Goal: Complete application form

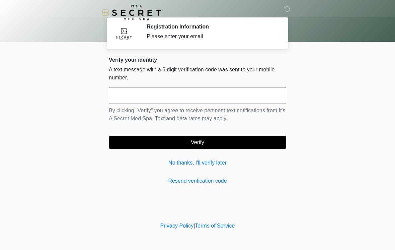
click at [244, 98] on input "text" at bounding box center [197, 95] width 177 height 17
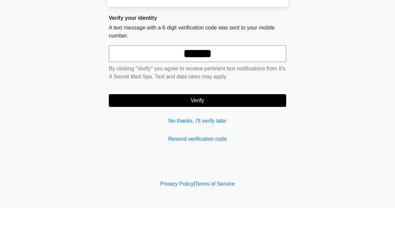
type input "******"
click at [255, 136] on button "Verify" at bounding box center [197, 142] width 177 height 13
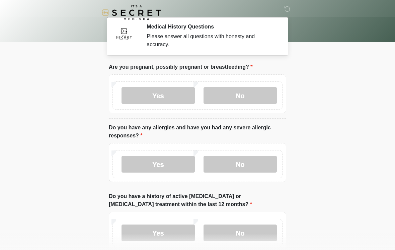
click at [257, 96] on label "No" at bounding box center [240, 95] width 73 height 17
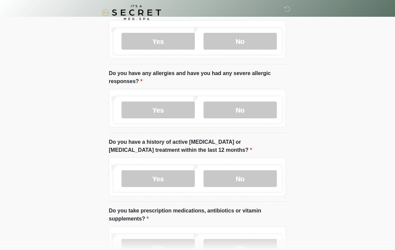
scroll to position [54, 0]
click at [254, 113] on label "No" at bounding box center [240, 110] width 73 height 17
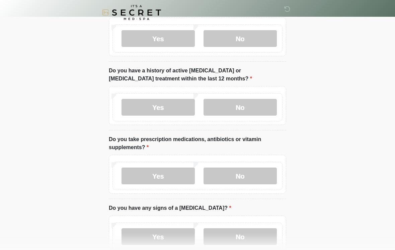
scroll to position [126, 0]
click at [265, 109] on label "No" at bounding box center [240, 106] width 73 height 17
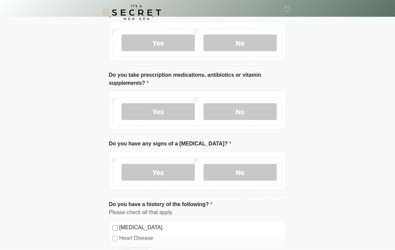
scroll to position [190, 0]
click at [175, 110] on label "Yes" at bounding box center [158, 111] width 73 height 17
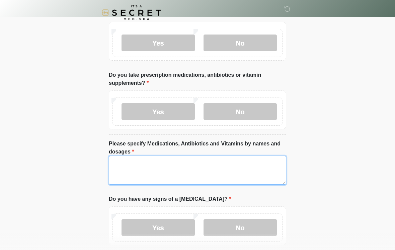
click at [251, 167] on textarea "Please specify Medications, Antibiotics and Vitamins by names and dosages" at bounding box center [197, 170] width 177 height 29
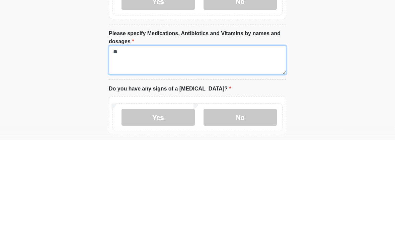
type textarea "*"
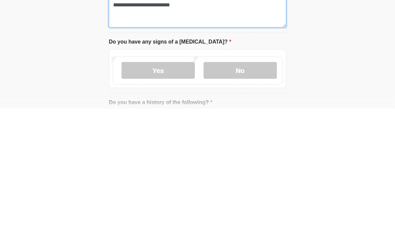
type textarea "**********"
click at [262, 203] on label "No" at bounding box center [240, 211] width 73 height 17
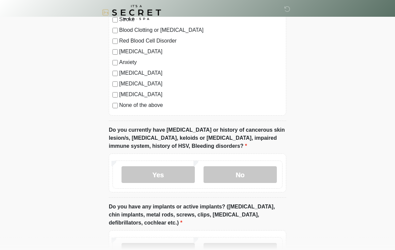
scroll to position [485, 0]
click at [114, 109] on div "[MEDICAL_DATA] Heart Disease Heart Attack Stroke Blood Clotting or [MEDICAL_DAT…" at bounding box center [197, 47] width 177 height 136
click at [258, 176] on label "No" at bounding box center [240, 174] width 73 height 17
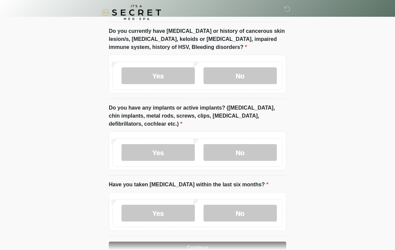
scroll to position [585, 0]
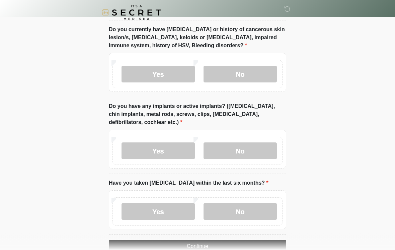
click at [250, 149] on label "No" at bounding box center [240, 151] width 73 height 17
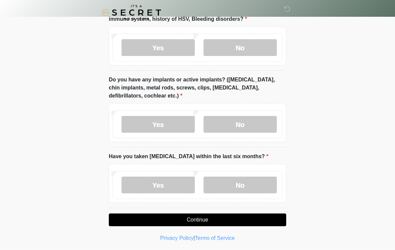
scroll to position [612, 0]
click at [245, 184] on label "No" at bounding box center [240, 184] width 73 height 17
click at [237, 217] on button "Continue" at bounding box center [197, 219] width 177 height 13
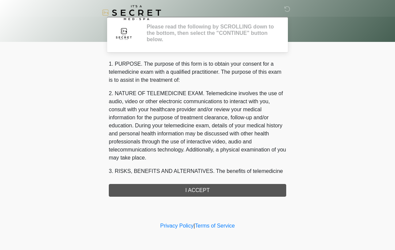
scroll to position [0, 0]
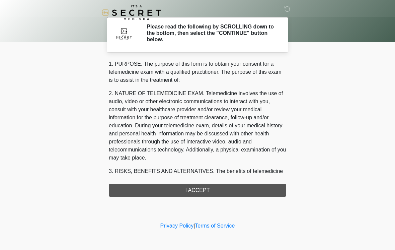
click at [232, 192] on div "1. PURPOSE. The purpose of this form is to obtain your consent for a telemedici…" at bounding box center [197, 128] width 177 height 137
click at [226, 188] on div "1. PURPOSE. The purpose of this form is to obtain your consent for a telemedici…" at bounding box center [197, 128] width 177 height 137
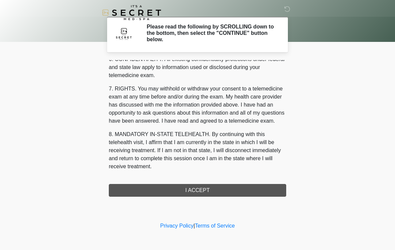
scroll to position [272, 0]
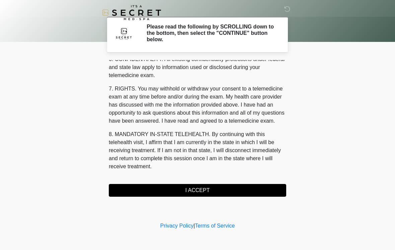
click at [226, 190] on button "I ACCEPT" at bounding box center [197, 190] width 177 height 13
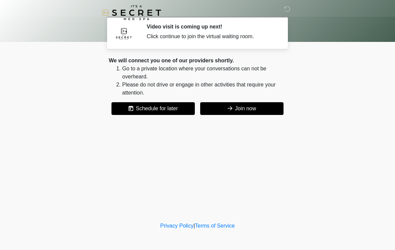
click at [250, 107] on button "Join now" at bounding box center [241, 108] width 83 height 13
click at [247, 110] on button "Join now" at bounding box center [241, 108] width 83 height 13
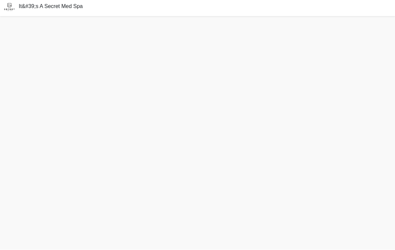
scroll to position [12, 0]
